Goal: Find specific page/section: Find specific page/section

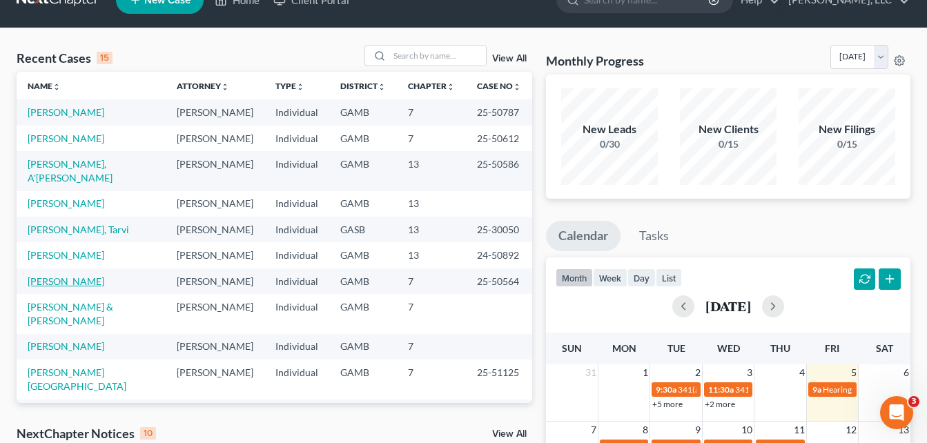
click at [68, 275] on link "[PERSON_NAME]" at bounding box center [66, 281] width 77 height 12
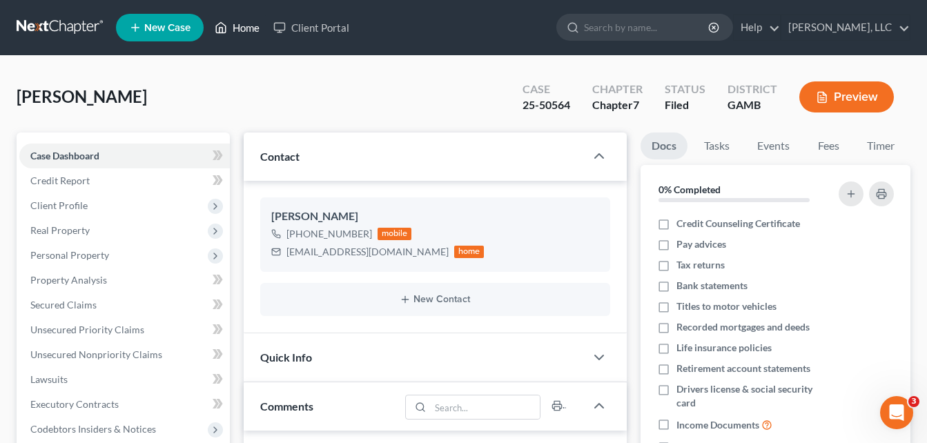
click at [242, 27] on link "Home" at bounding box center [237, 27] width 59 height 25
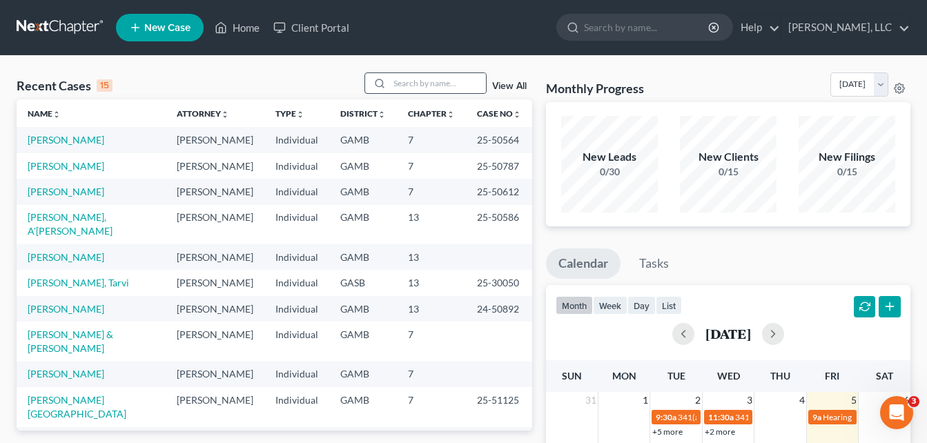
click at [390, 82] on div at bounding box center [377, 83] width 25 height 20
click at [403, 84] on input "search" at bounding box center [437, 83] width 97 height 20
click at [50, 329] on link "[PERSON_NAME] & [PERSON_NAME]" at bounding box center [71, 342] width 86 height 26
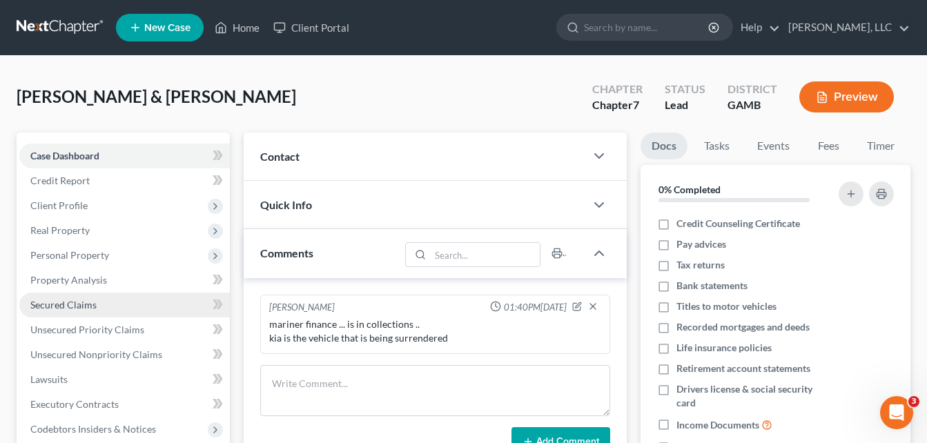
click at [81, 304] on span "Secured Claims" at bounding box center [63, 305] width 66 height 12
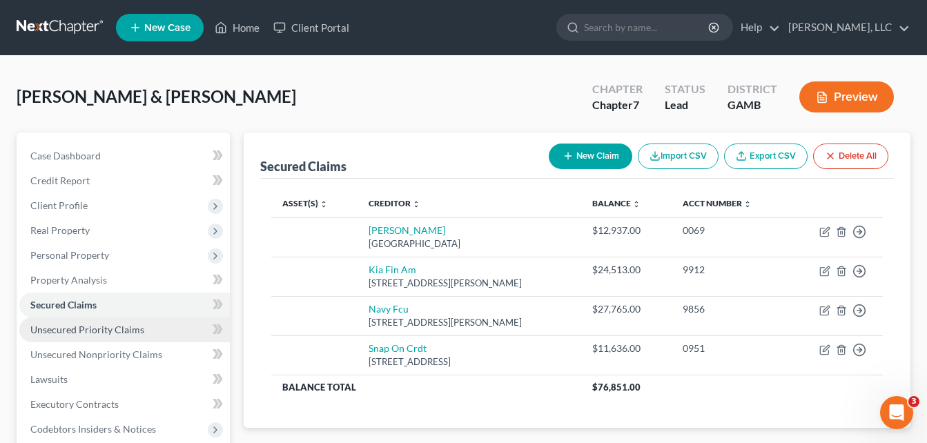
click at [102, 326] on span "Unsecured Priority Claims" at bounding box center [87, 330] width 114 height 12
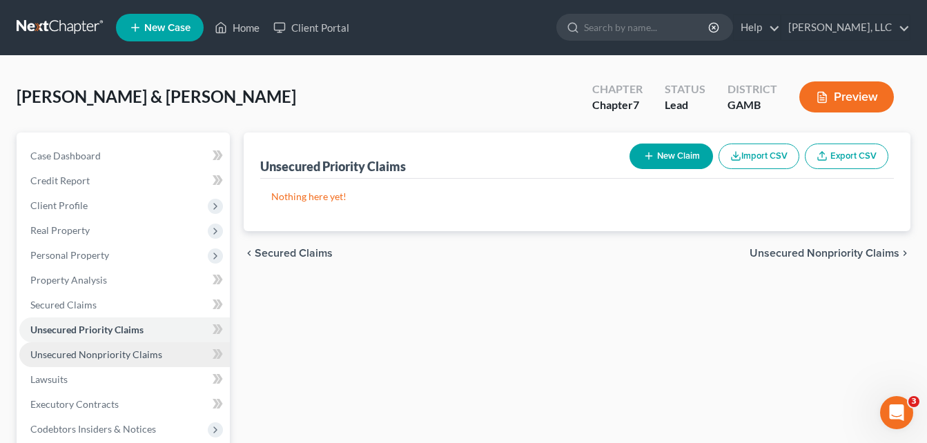
click at [95, 355] on span "Unsecured Nonpriority Claims" at bounding box center [96, 355] width 132 height 12
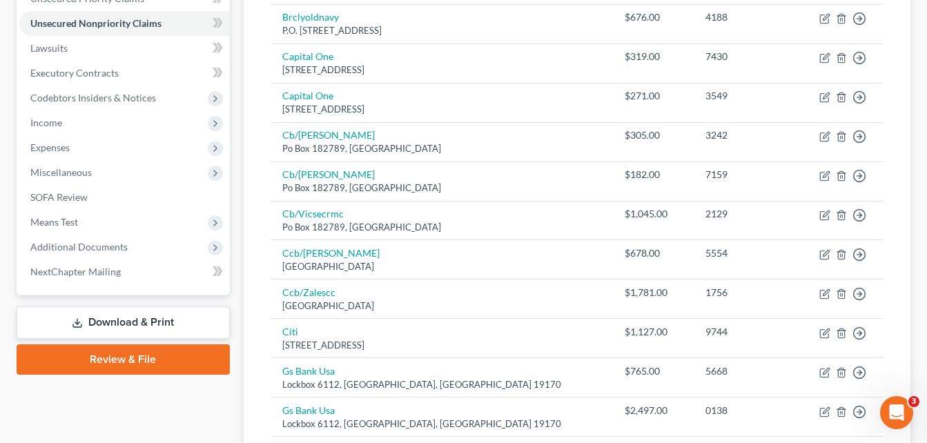
scroll to position [304, 0]
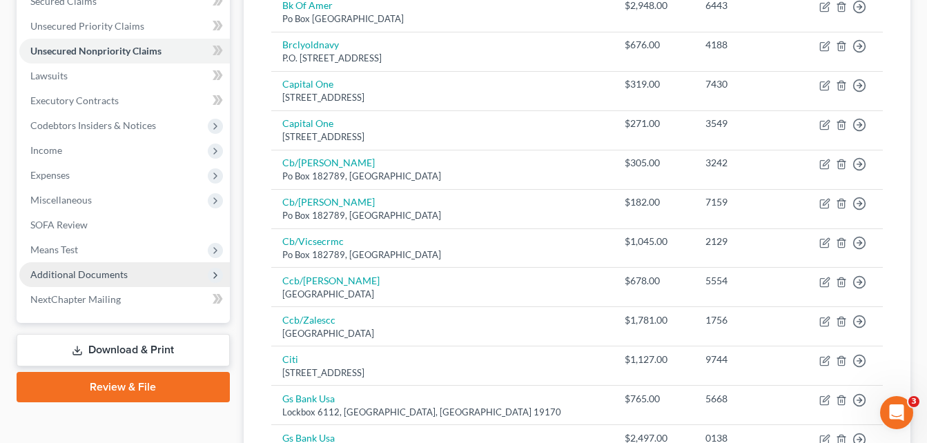
click at [150, 266] on span "Additional Documents" at bounding box center [124, 274] width 211 height 25
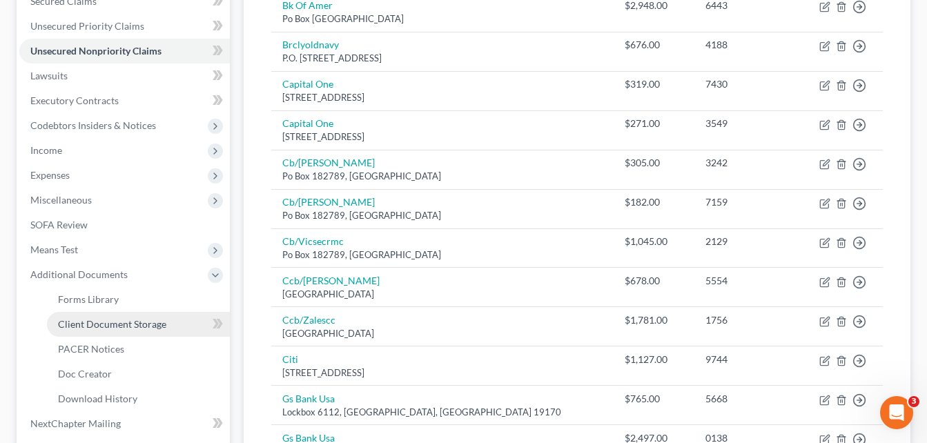
click at [151, 326] on span "Client Document Storage" at bounding box center [112, 324] width 108 height 12
